Goal: Ask a question: Seek information or help from site administrators or community

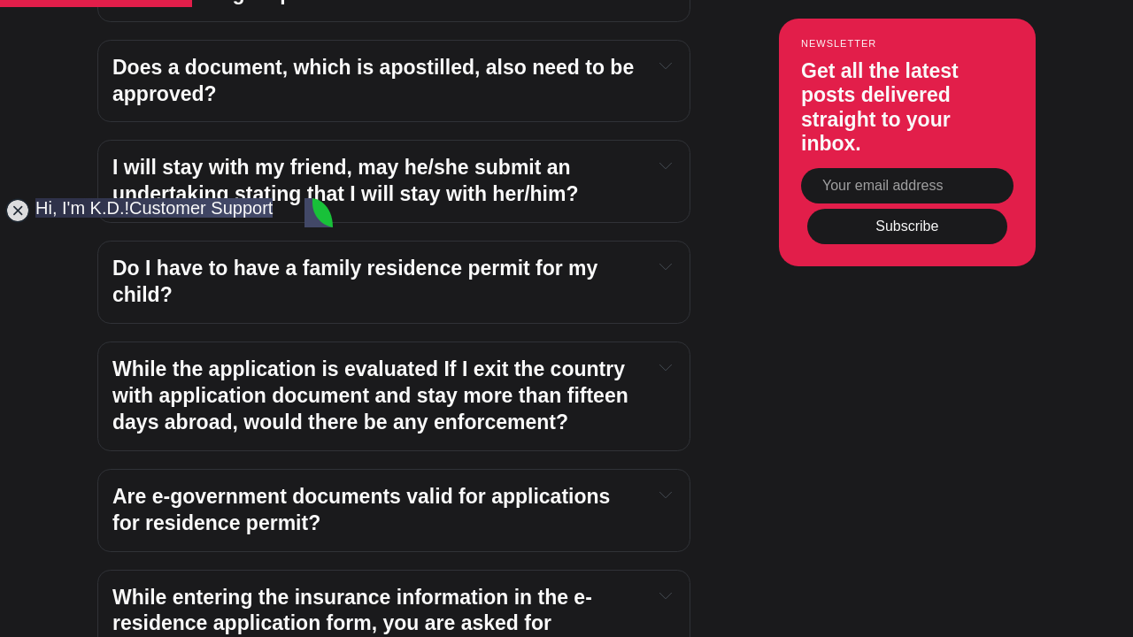
scroll to position [2078, 0]
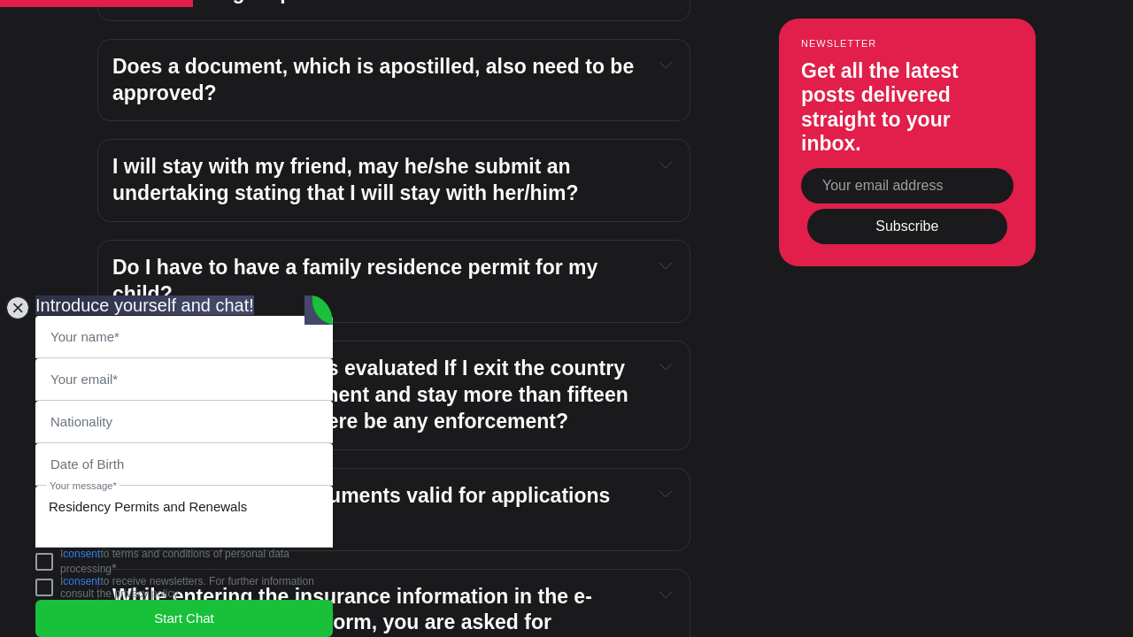
scroll to position [0, 0]
type input "C"
type input "[DEMOGRAPHIC_DATA][PERSON_NAME]"
type input "[EMAIL_ADDRESS][DOMAIN_NAME]"
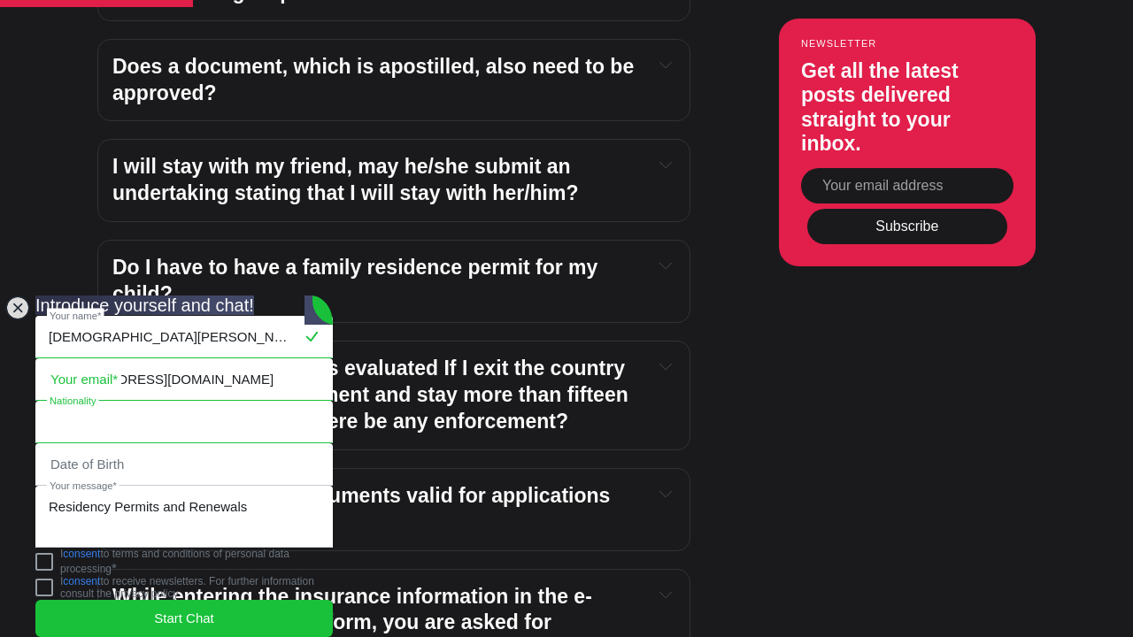
type input "[EMAIL_ADDRESS][DOMAIN_NAME]"
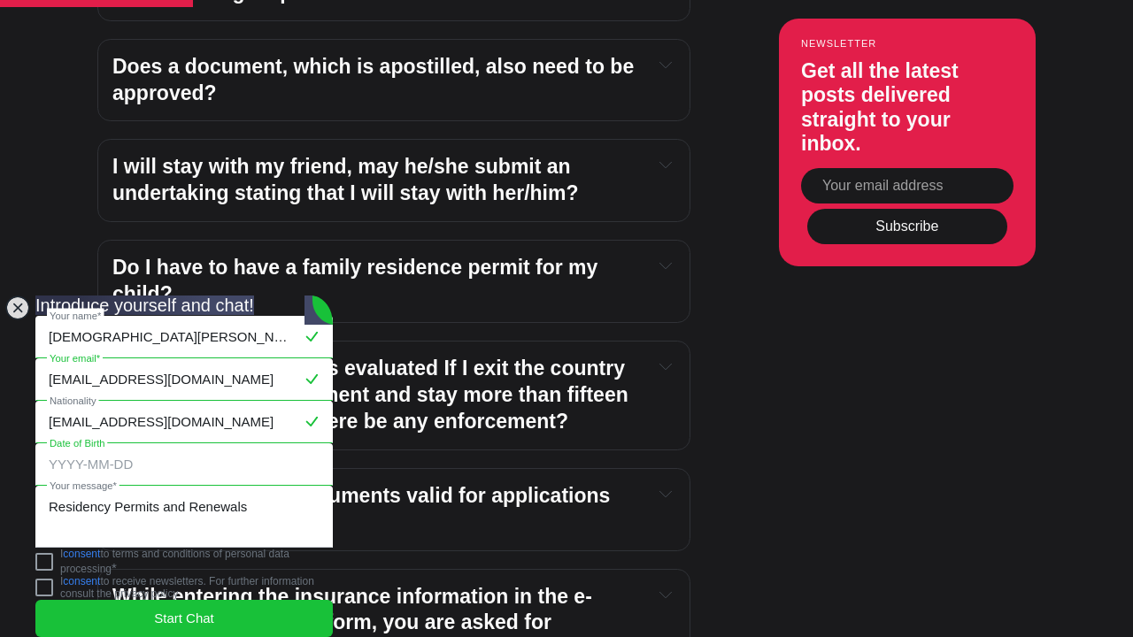
type input "[DATE]"
drag, startPoint x: 232, startPoint y: 322, endPoint x: 174, endPoint y: 315, distance: 58.0
type input "[EMAIL_ADDRESS][DOMAIN_NAME]"
click at [274, 402] on input "[EMAIL_ADDRESS][DOMAIN_NAME]" at bounding box center [184, 422] width 296 height 41
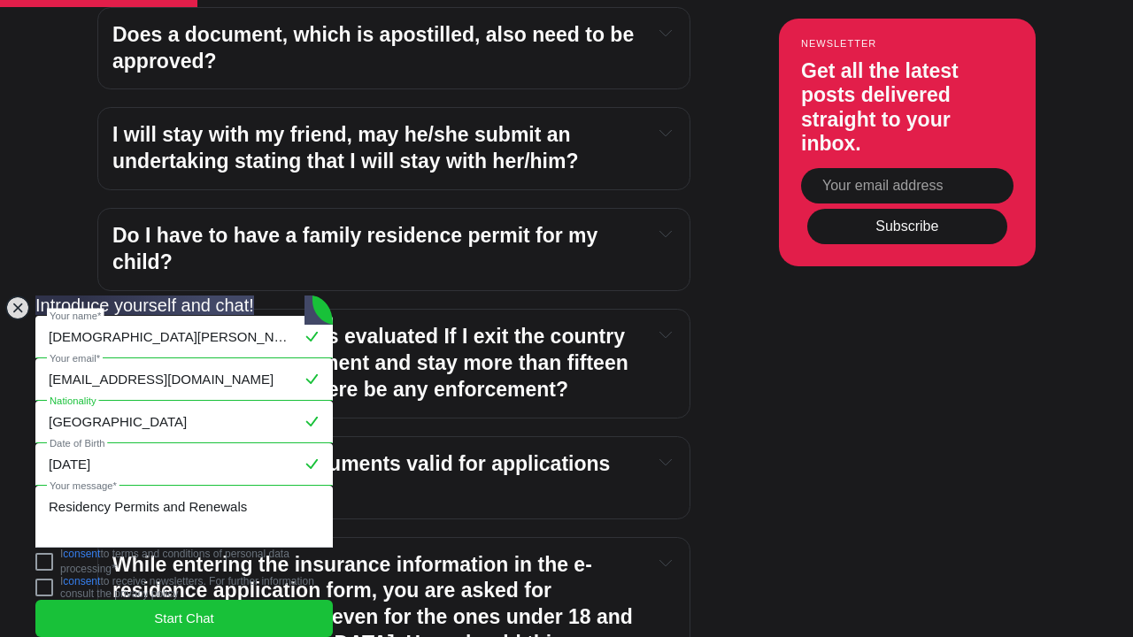
scroll to position [2111, 0]
type input "[GEOGRAPHIC_DATA]"
click at [53, 560] on jdiv at bounding box center [44, 562] width 18 height 18
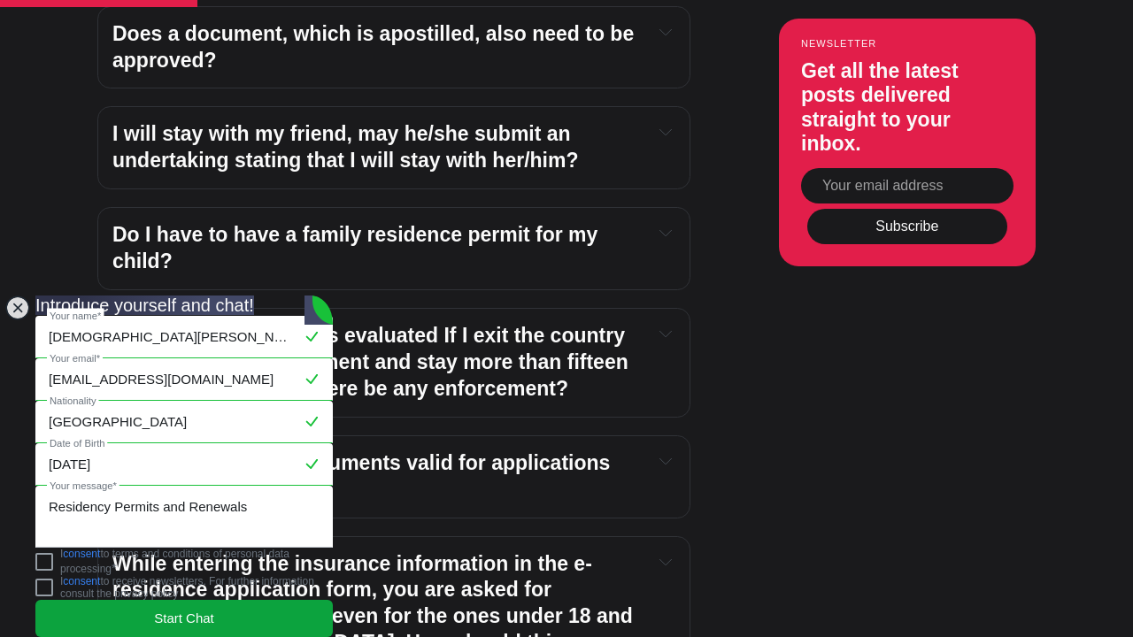
click at [175, 609] on span "Start Chat" at bounding box center [184, 618] width 60 height 19
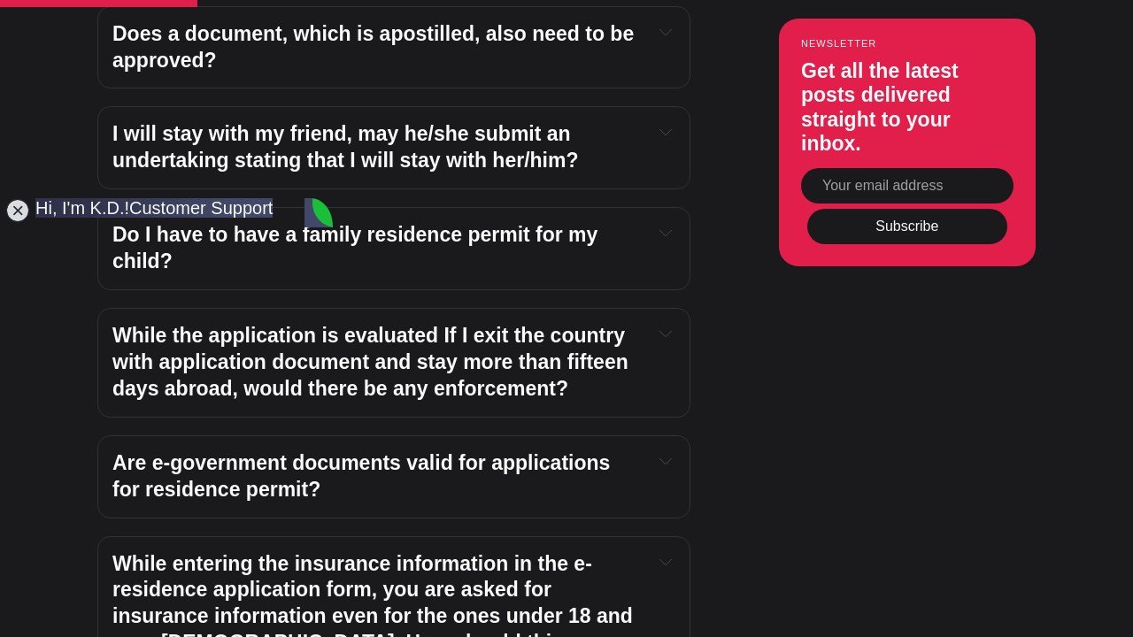
scroll to position [7, 0]
type textarea "I am making my renewal for kismet. The is a question : Moving date? What do the…"
type textarea "sorry : Ikamet not kismet"
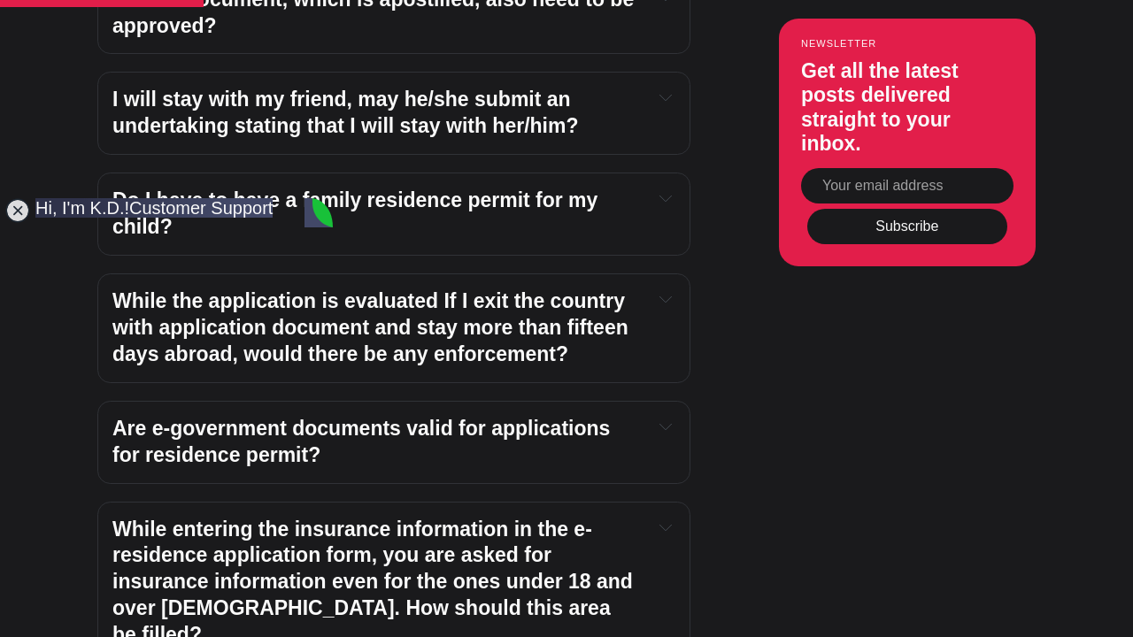
scroll to position [2149, 0]
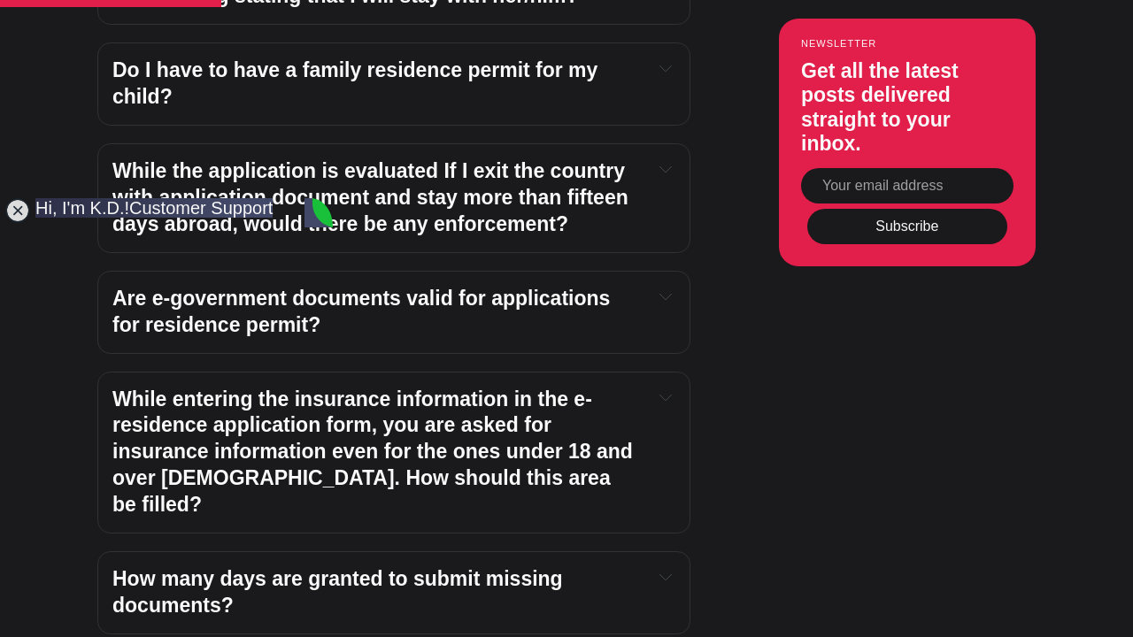
scroll to position [2277, 0]
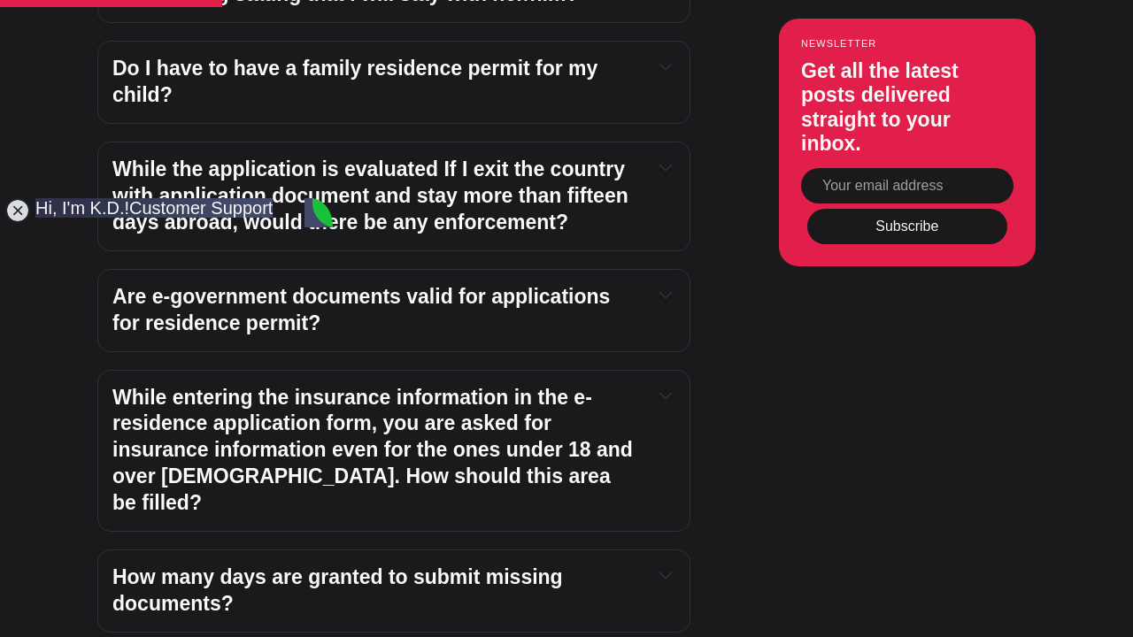
type textarea "Hello"
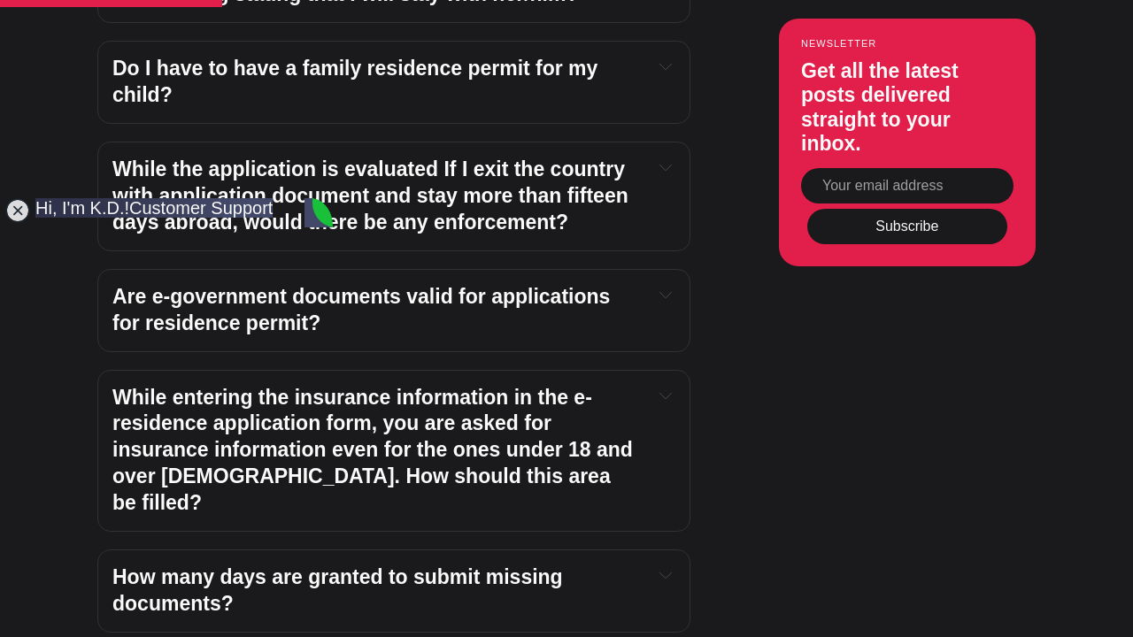
scroll to position [637, 0]
drag, startPoint x: 158, startPoint y: 564, endPoint x: 217, endPoint y: 570, distance: 59.6
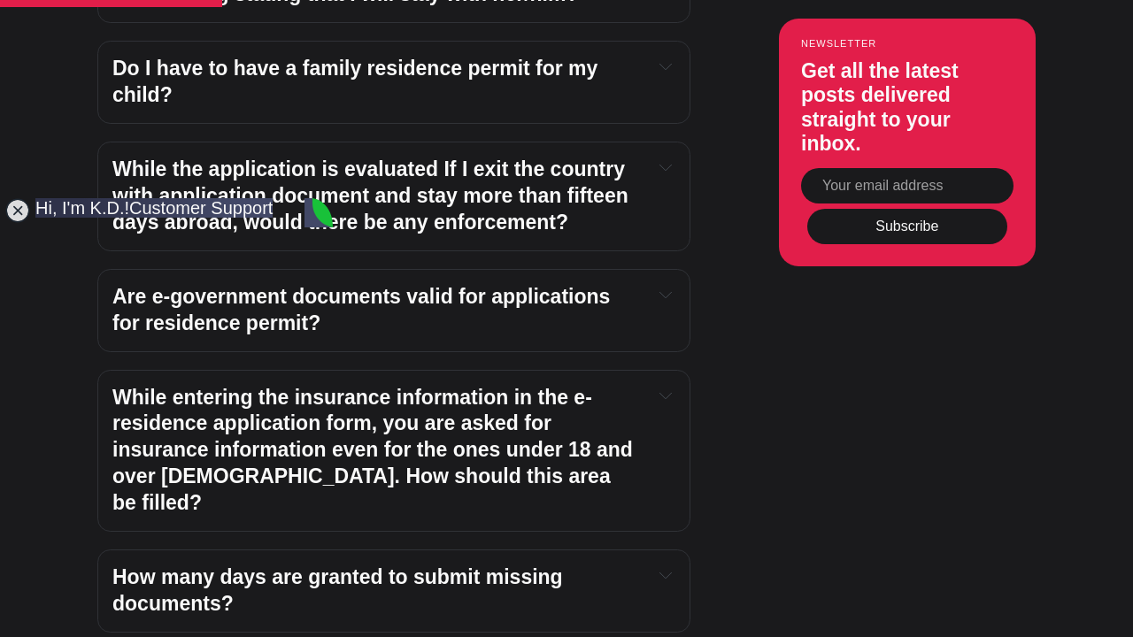
type textarea "i have bought the apartment in [DATE]. So I fill in this date?"
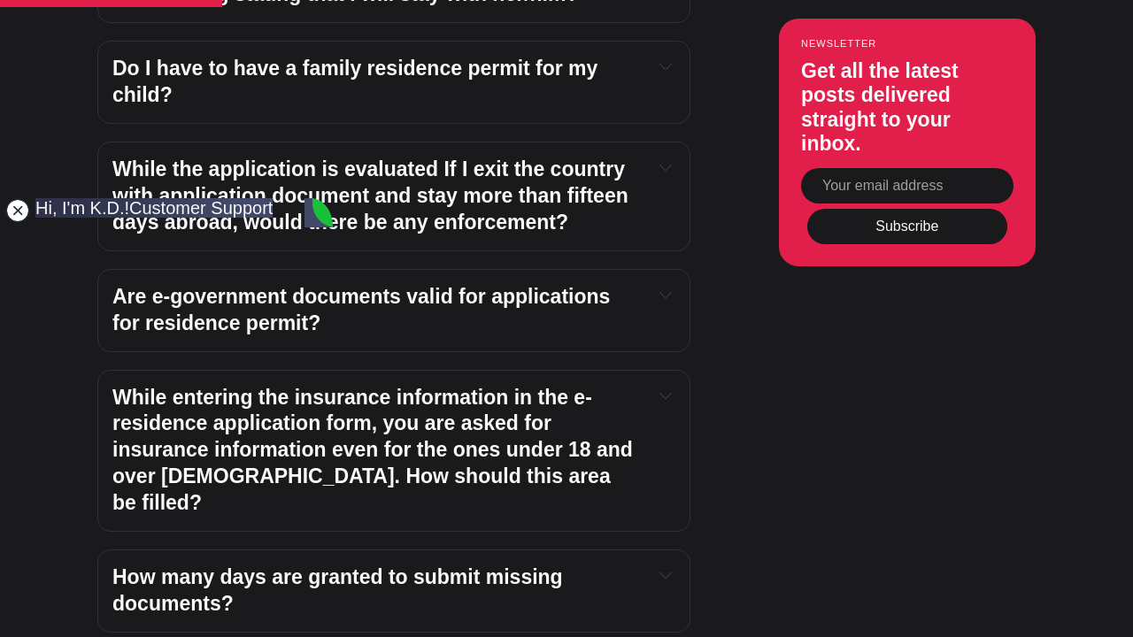
click at [18, 220] on jdiv at bounding box center [17, 210] width 25 height 25
